Goal: Download file/media

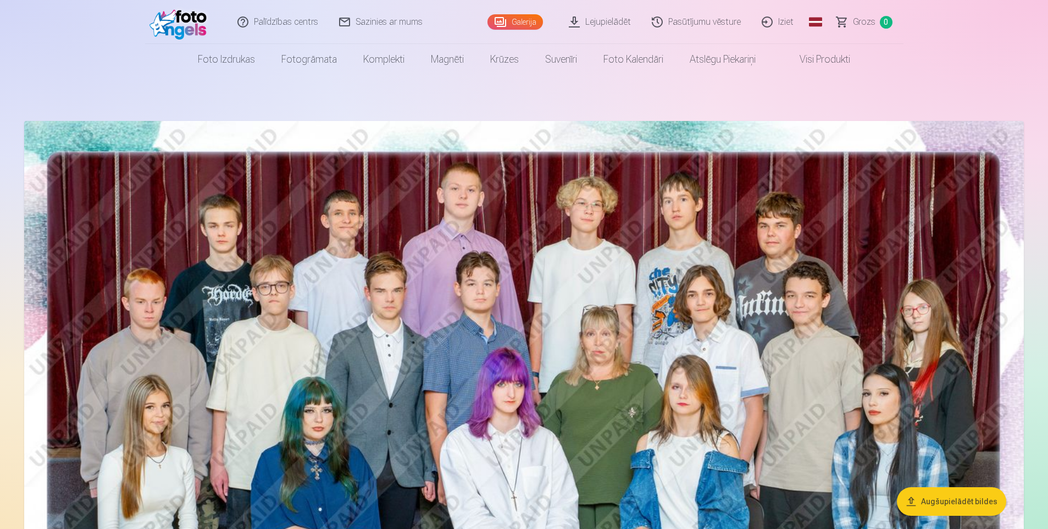
click at [623, 25] on link "Lejupielādēt" at bounding box center [600, 22] width 83 height 44
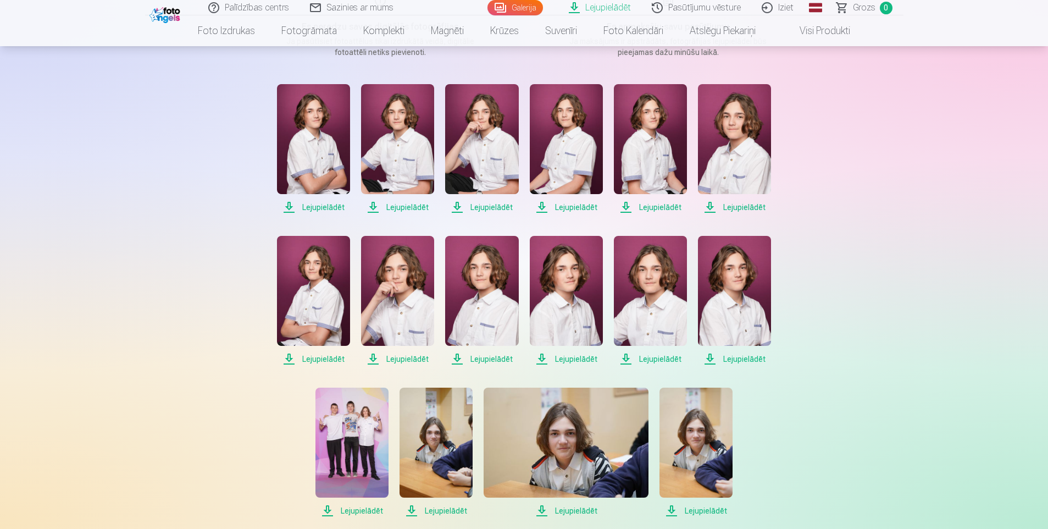
scroll to position [275, 0]
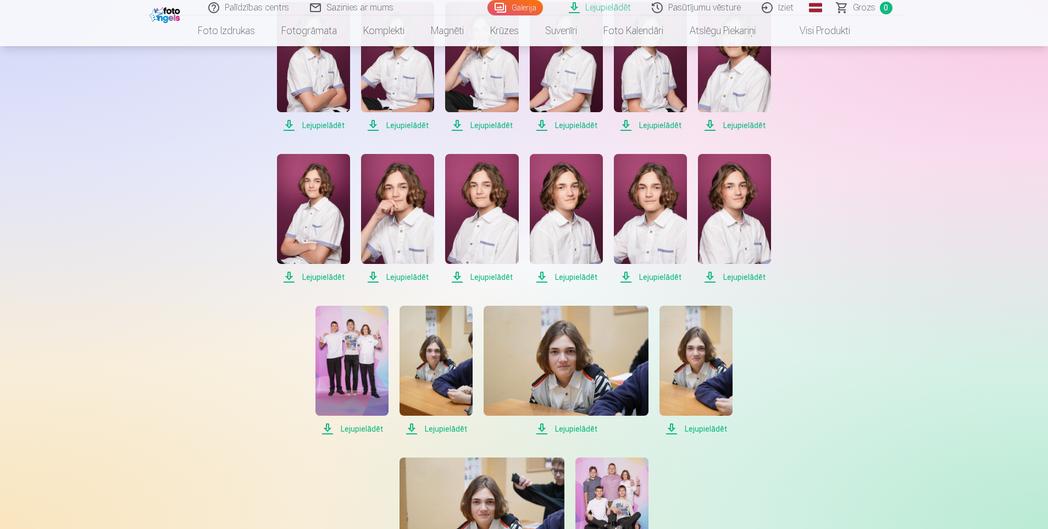
click at [332, 124] on span "Lejupielādēt" at bounding box center [313, 125] width 73 height 13
click at [402, 127] on span "Lejupielādēt" at bounding box center [397, 125] width 73 height 13
click at [487, 125] on span "Lejupielādēt" at bounding box center [481, 125] width 73 height 13
click at [562, 126] on span "Lejupielādēt" at bounding box center [566, 125] width 73 height 13
click at [666, 125] on span "Lejupielādēt" at bounding box center [650, 125] width 73 height 13
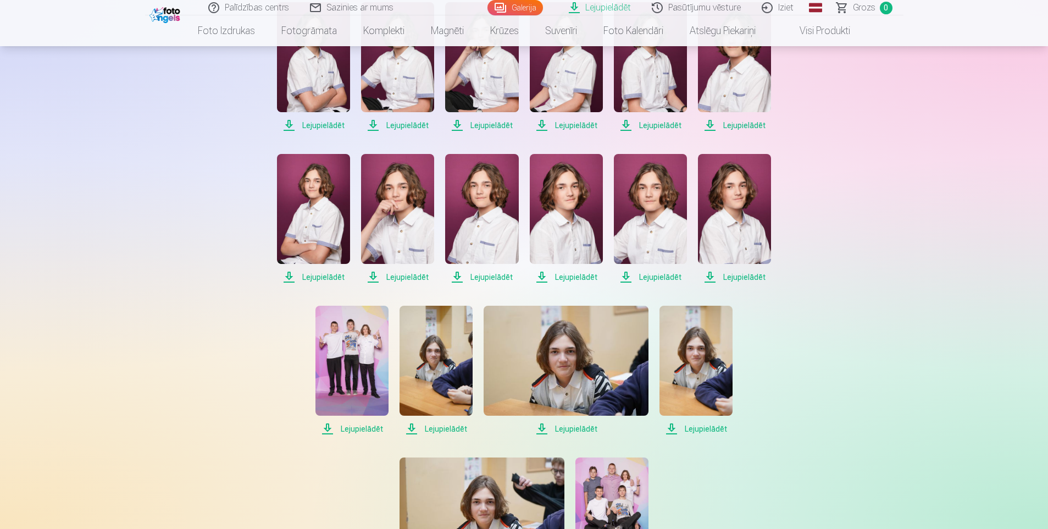
click at [732, 127] on span "Lejupielādēt" at bounding box center [734, 125] width 73 height 13
click at [319, 276] on span "Lejupielādēt" at bounding box center [313, 276] width 73 height 13
click at [403, 275] on span "Lejupielādēt" at bounding box center [397, 276] width 73 height 13
click at [477, 276] on span "Lejupielādēt" at bounding box center [481, 276] width 73 height 13
click at [565, 277] on span "Lejupielādēt" at bounding box center [566, 276] width 73 height 13
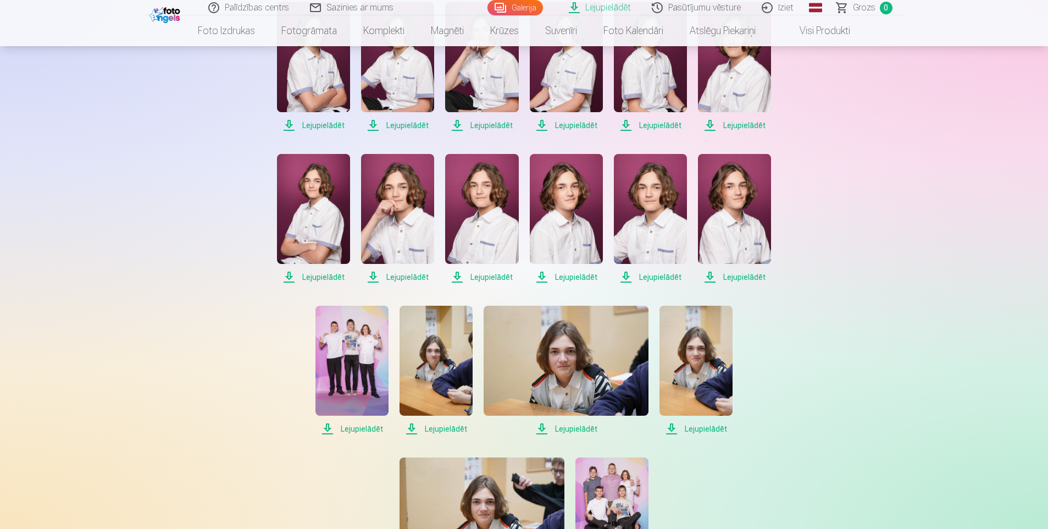
click at [652, 273] on span "Lejupielādēt" at bounding box center [650, 276] width 73 height 13
click at [737, 275] on span "Lejupielādēt" at bounding box center [734, 276] width 73 height 13
click at [356, 432] on span "Lejupielādēt" at bounding box center [351, 428] width 73 height 13
click at [441, 428] on span "Lejupielādēt" at bounding box center [436, 428] width 73 height 13
click at [568, 431] on span "Lejupielādēt" at bounding box center [566, 428] width 165 height 13
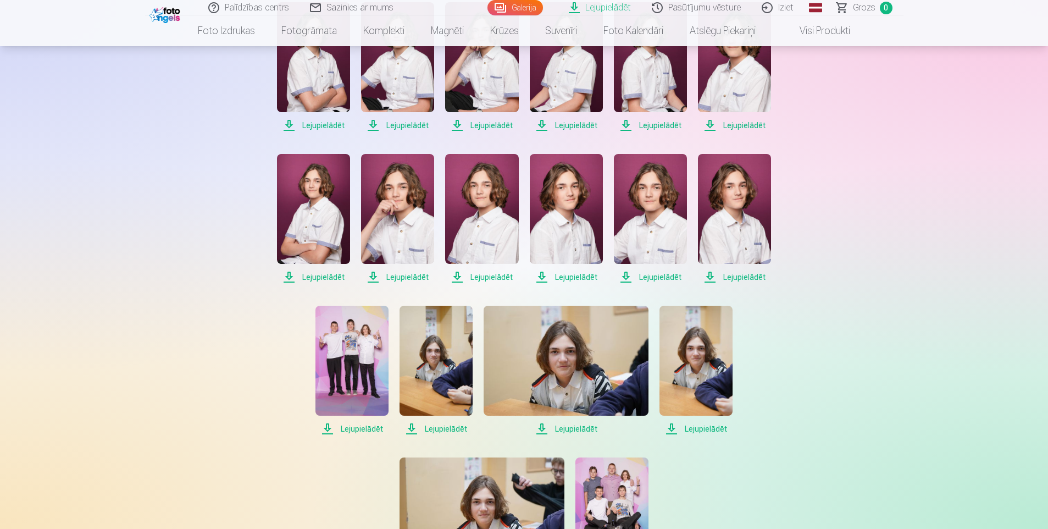
click at [705, 430] on span "Lejupielādēt" at bounding box center [695, 428] width 73 height 13
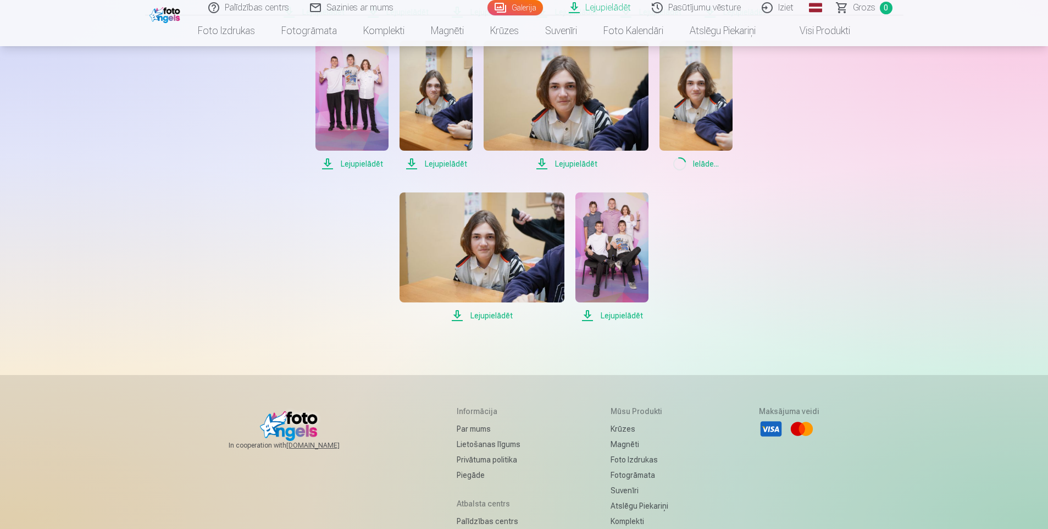
scroll to position [550, 0]
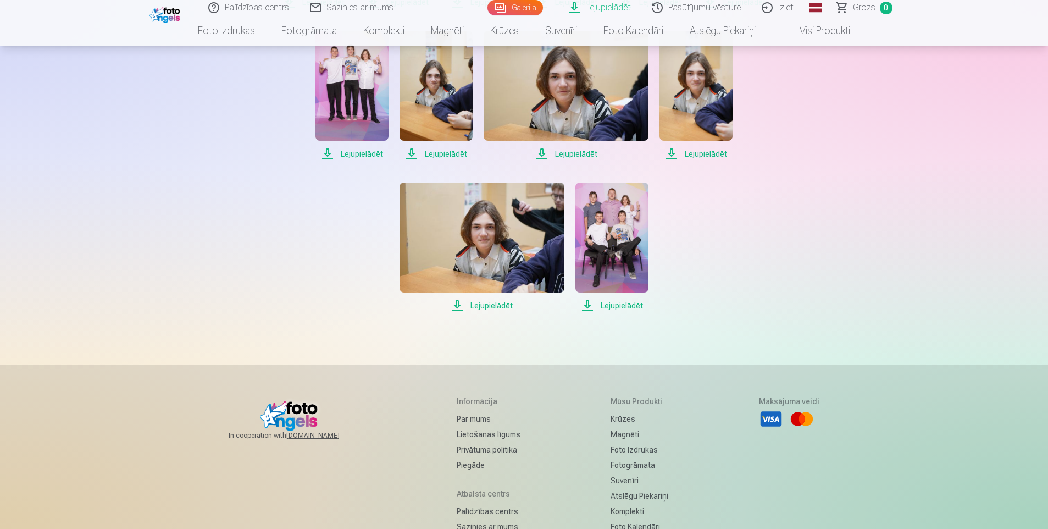
click at [498, 307] on span "Lejupielādēt" at bounding box center [482, 305] width 165 height 13
click at [617, 307] on span "Lejupielādēt" at bounding box center [611, 305] width 73 height 13
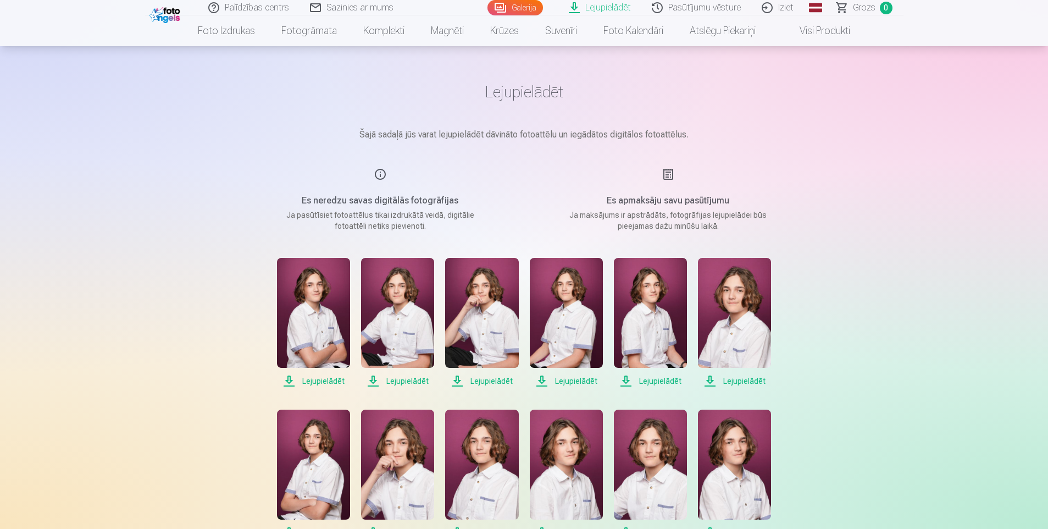
scroll to position [0, 0]
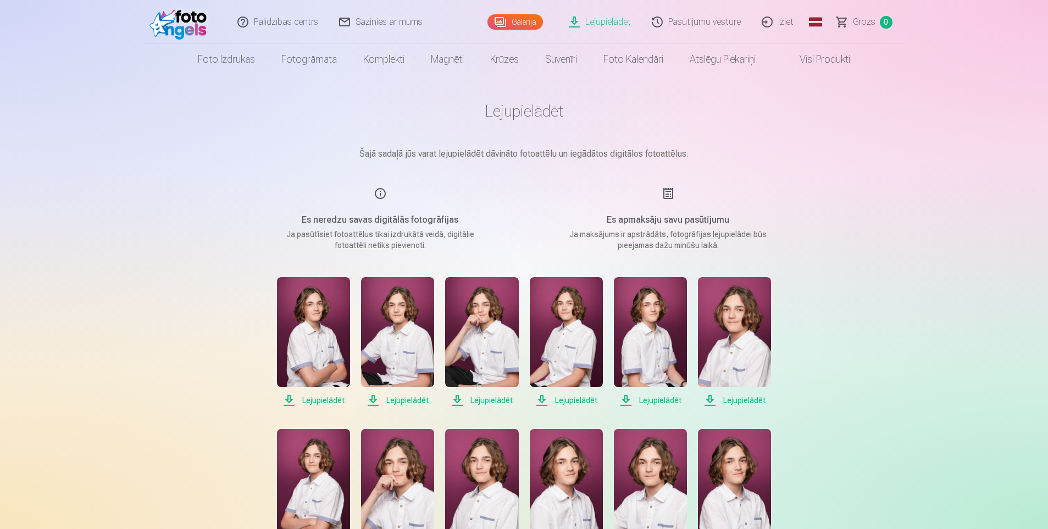
click at [809, 62] on link "Visi produkti" at bounding box center [816, 59] width 95 height 31
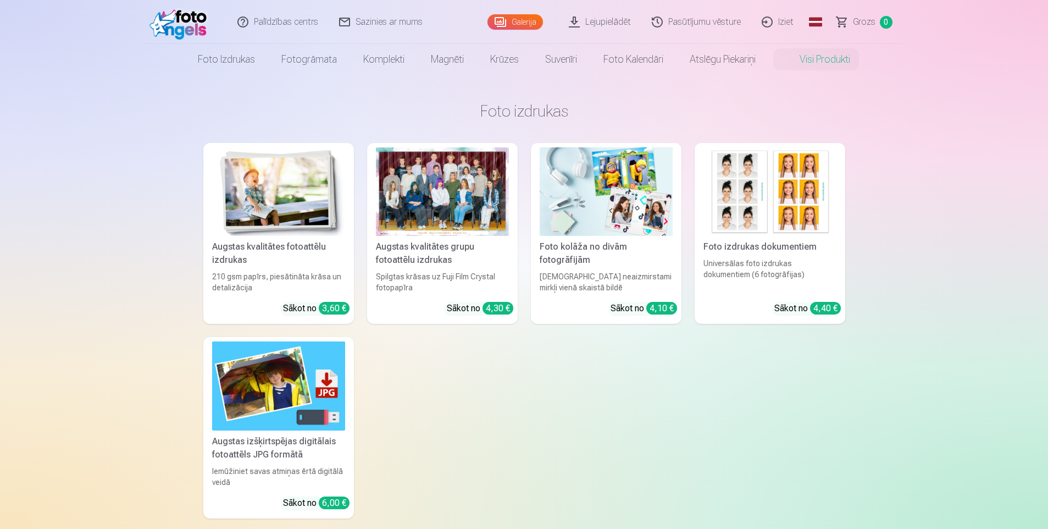
click at [436, 178] on div at bounding box center [442, 191] width 133 height 88
